Goal: Find specific page/section: Find specific page/section

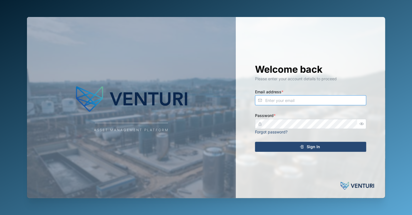
type input "[EMAIL_ADDRESS][DOMAIN_NAME]"
click at [322, 148] on div "Sign In" at bounding box center [310, 146] width 102 height 9
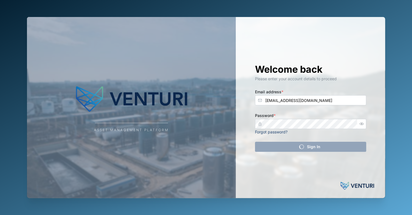
click at [186, 128] on div "Asset Management Platform" at bounding box center [131, 107] width 209 height 181
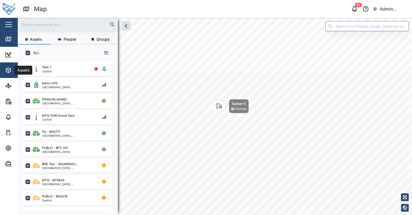
click at [6, 72] on icon "button" at bounding box center [8, 70] width 7 height 7
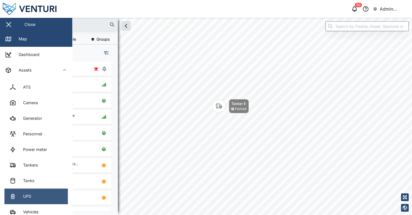
scroll to position [28, 0]
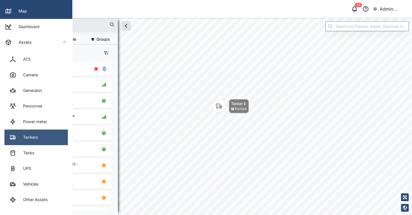
click at [39, 135] on link "Tankers" at bounding box center [35, 137] width 63 height 16
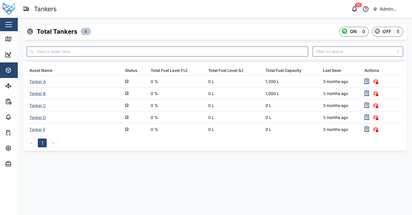
click at [37, 80] on div "Tanker A" at bounding box center [37, 81] width 16 height 5
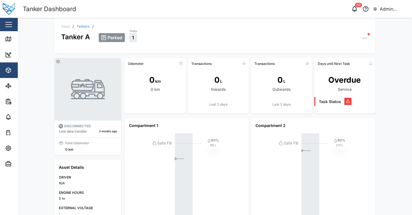
click at [199, 39] on div "Parked Tasks 1" at bounding box center [234, 35] width 270 height 14
click at [254, 14] on header "Tanker Dashboard 50 Admin Zaerald Lungos" at bounding box center [206, 9] width 412 height 18
click at [352, 9] on icon "button" at bounding box center [354, 9] width 7 height 7
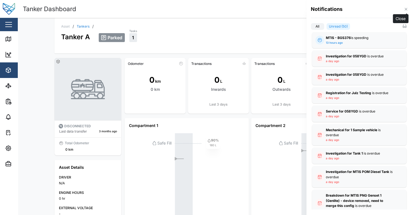
click at [406, 8] on icon "button" at bounding box center [406, 9] width 4 height 4
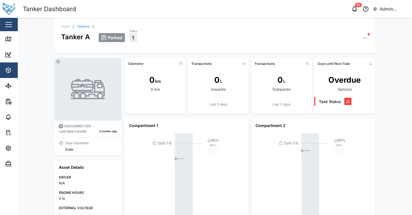
click at [392, 100] on div "Asset / Tankers / Tanker A Parked Tasks 1 DISCONNECTED Last data transfer [DATE…" at bounding box center [215, 116] width 394 height 197
